Goal: Find specific fact: Find specific fact

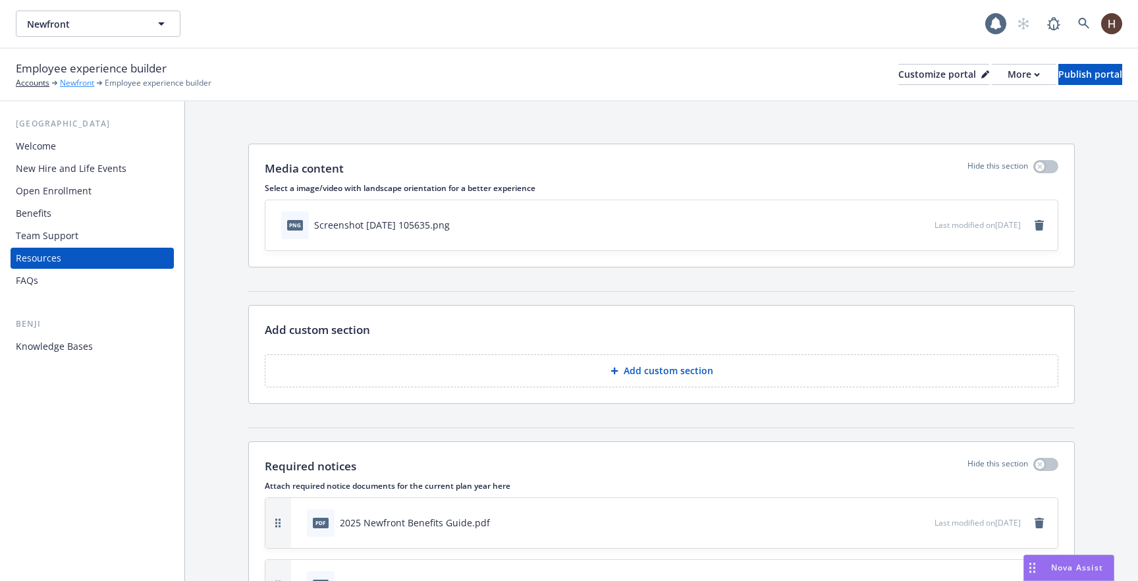
click at [70, 82] on link "Newfront" at bounding box center [77, 83] width 34 height 12
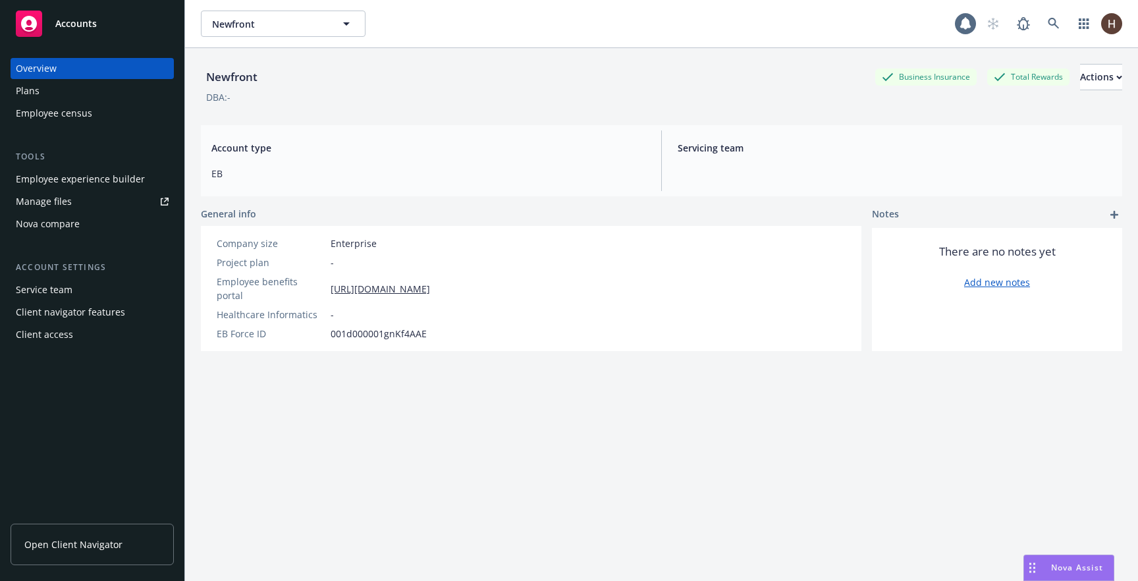
click at [76, 121] on div "Employee census" at bounding box center [54, 113] width 76 height 21
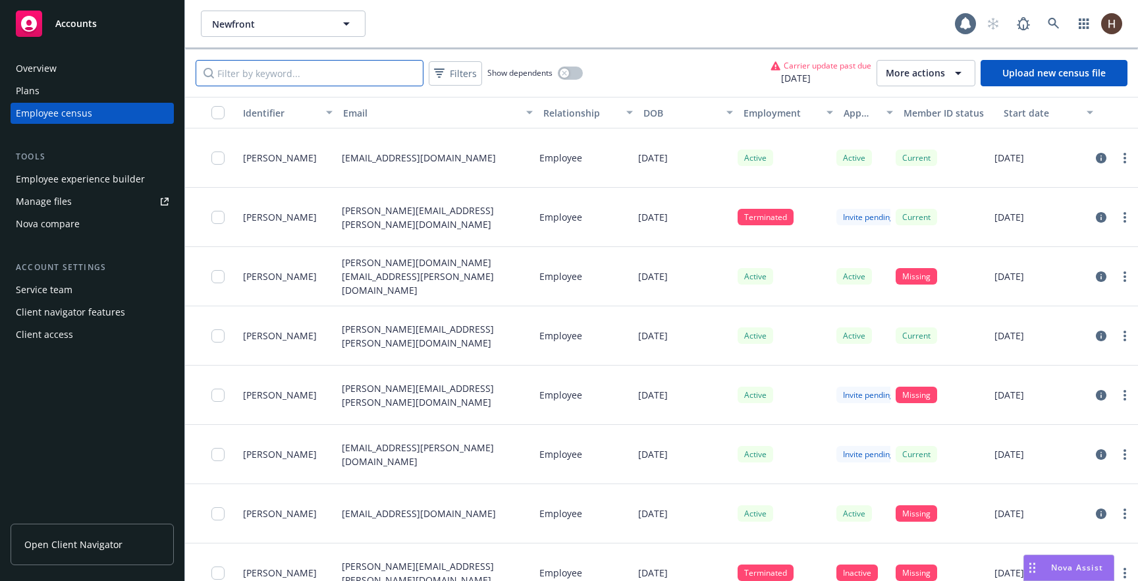
click at [334, 76] on input "Filter by keyword..." at bounding box center [310, 73] width 228 height 26
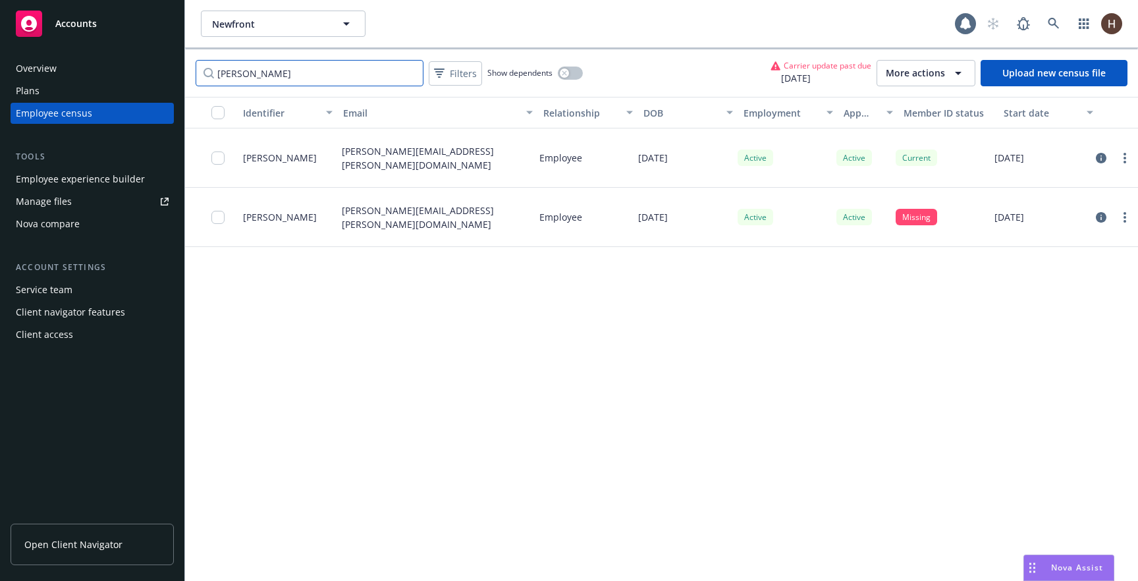
type input "[PERSON_NAME]"
click at [584, 284] on div "Identifier Email Relationship DOB Employment App status Member ID status Start …" at bounding box center [661, 339] width 953 height 484
click at [501, 315] on div "Identifier Email Relationship DOB Employment App status Member ID status Start …" at bounding box center [661, 339] width 953 height 484
drag, startPoint x: 371, startPoint y: 221, endPoint x: 529, endPoint y: 221, distance: 158.0
click at [528, 221] on div "[PERSON_NAME][EMAIL_ADDRESS][PERSON_NAME][DOMAIN_NAME]" at bounding box center [435, 217] width 198 height 59
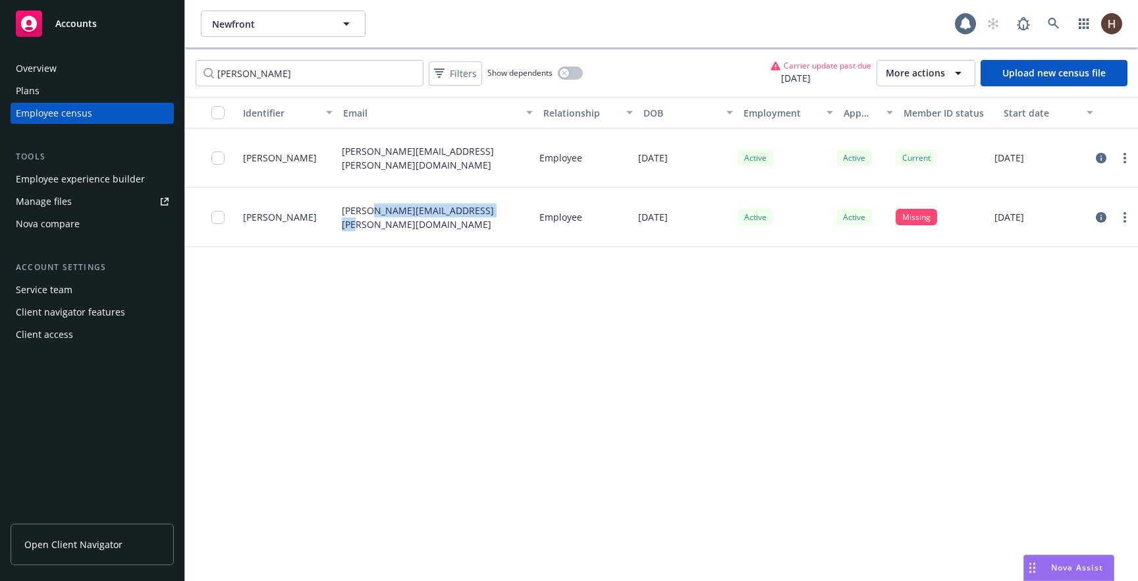
click at [529, 221] on div "[PERSON_NAME][EMAIL_ADDRESS][PERSON_NAME][DOMAIN_NAME]" at bounding box center [435, 217] width 198 height 59
click at [668, 159] on p "[DATE]" at bounding box center [653, 158] width 30 height 14
click at [684, 417] on div "Identifier Email Relationship DOB Employment App status Member ID status Start …" at bounding box center [661, 339] width 953 height 484
